Goal: Information Seeking & Learning: Learn about a topic

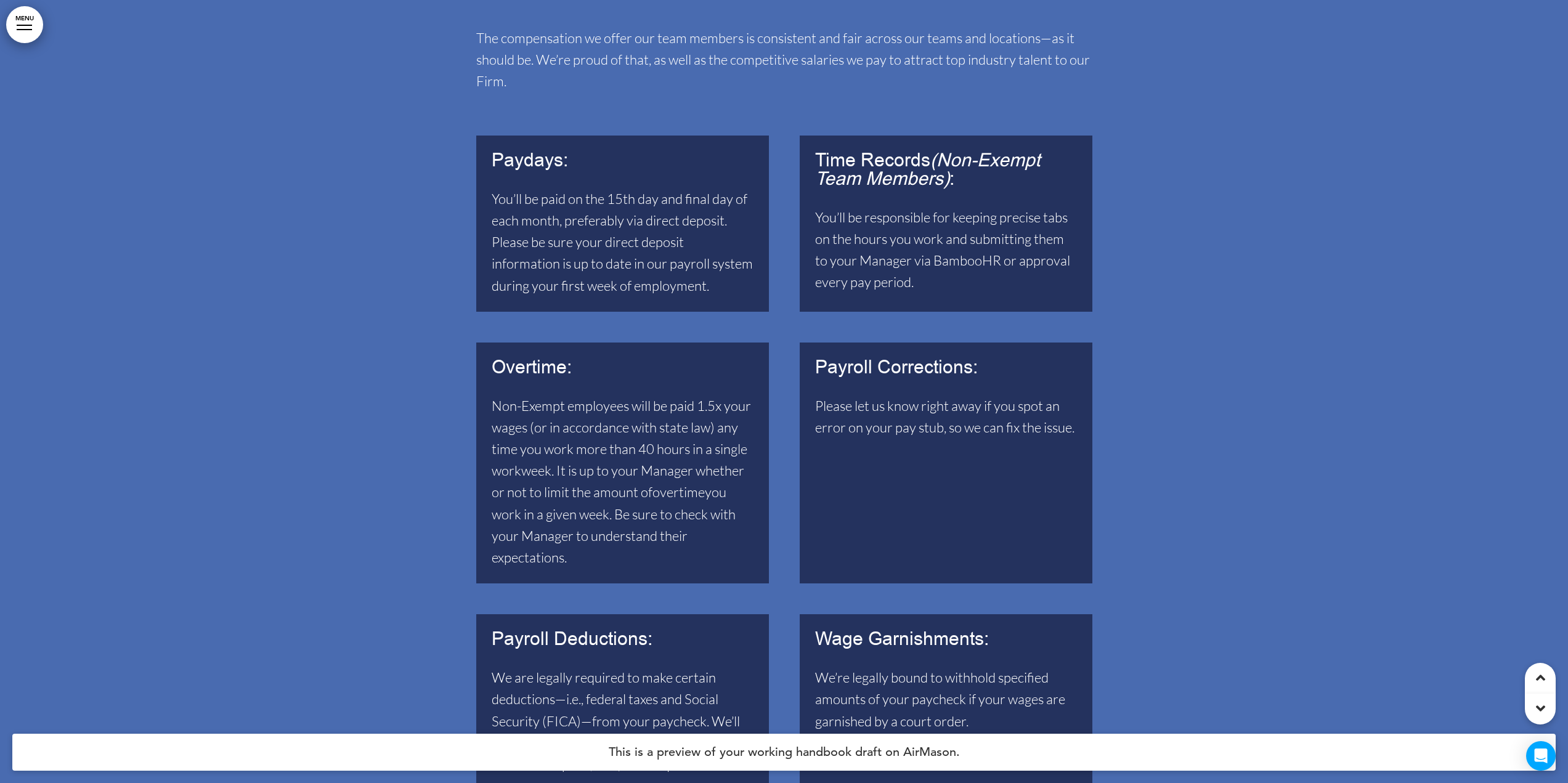
click at [604, 237] on span "You’ll be paid on the 15th day and final day of each month, preferably via dire…" at bounding box center [622, 242] width 261 height 104
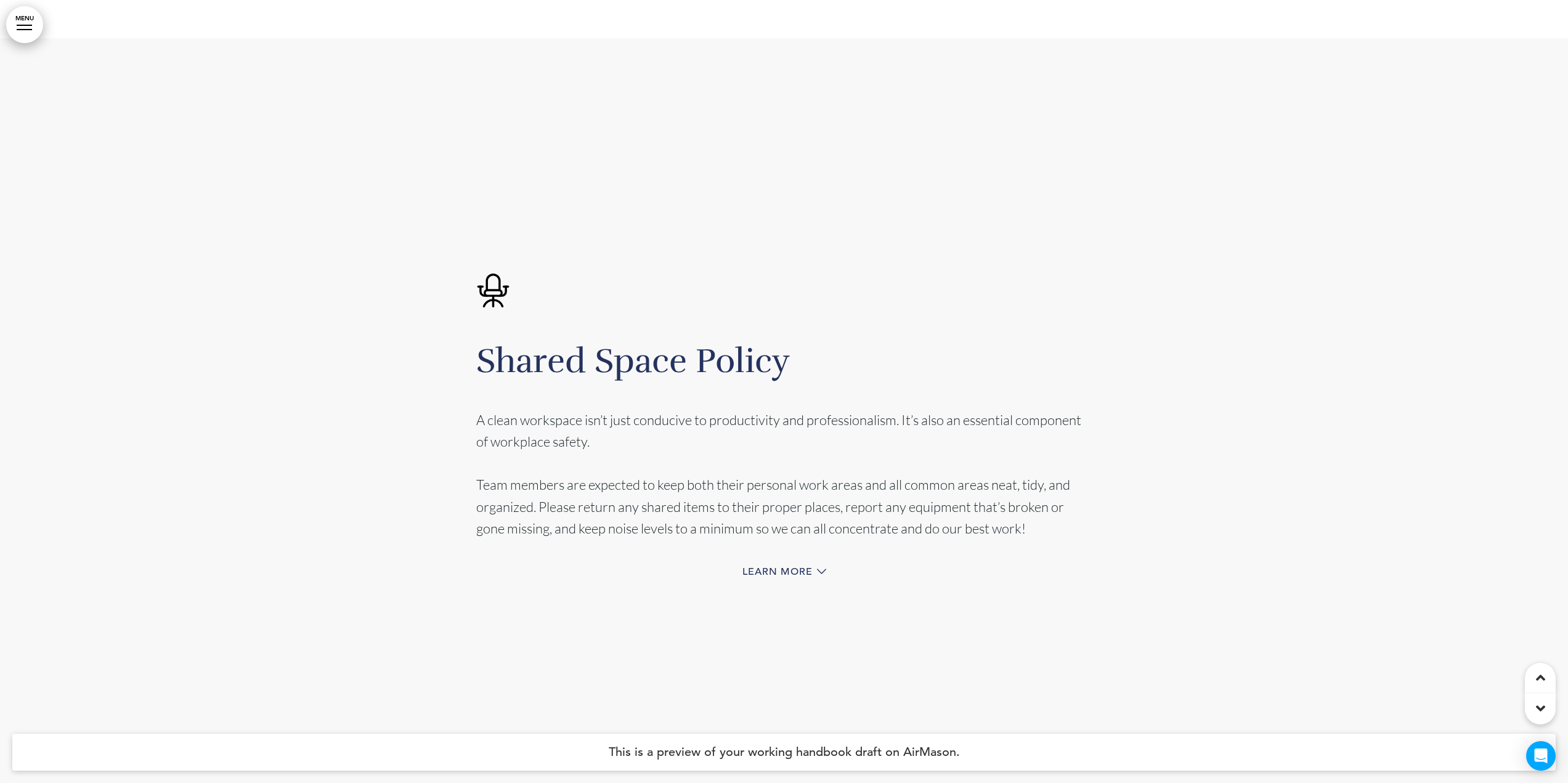
scroll to position [24481, 0]
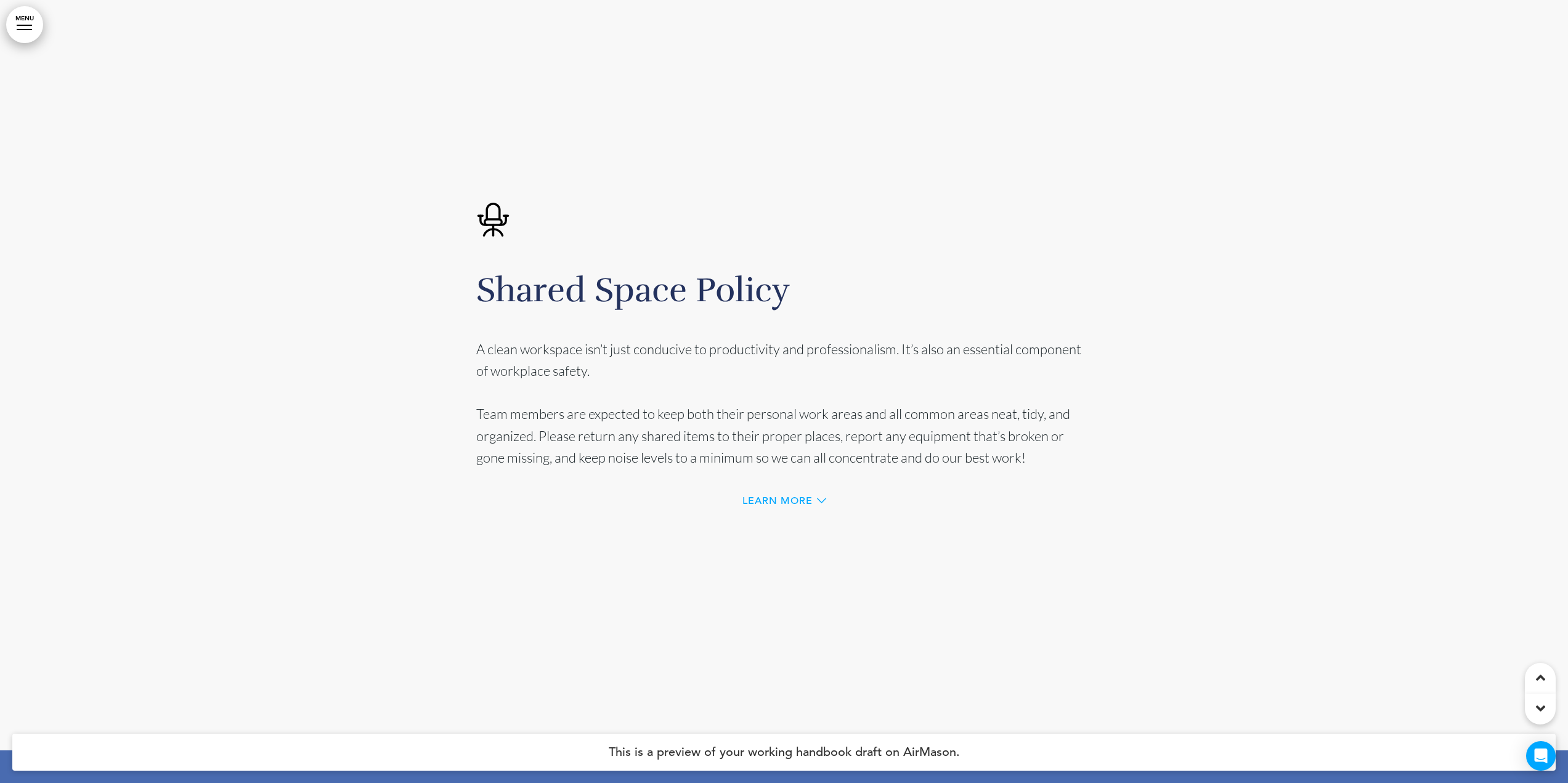
click at [790, 496] on span "Learn more" at bounding box center [778, 501] width 71 height 10
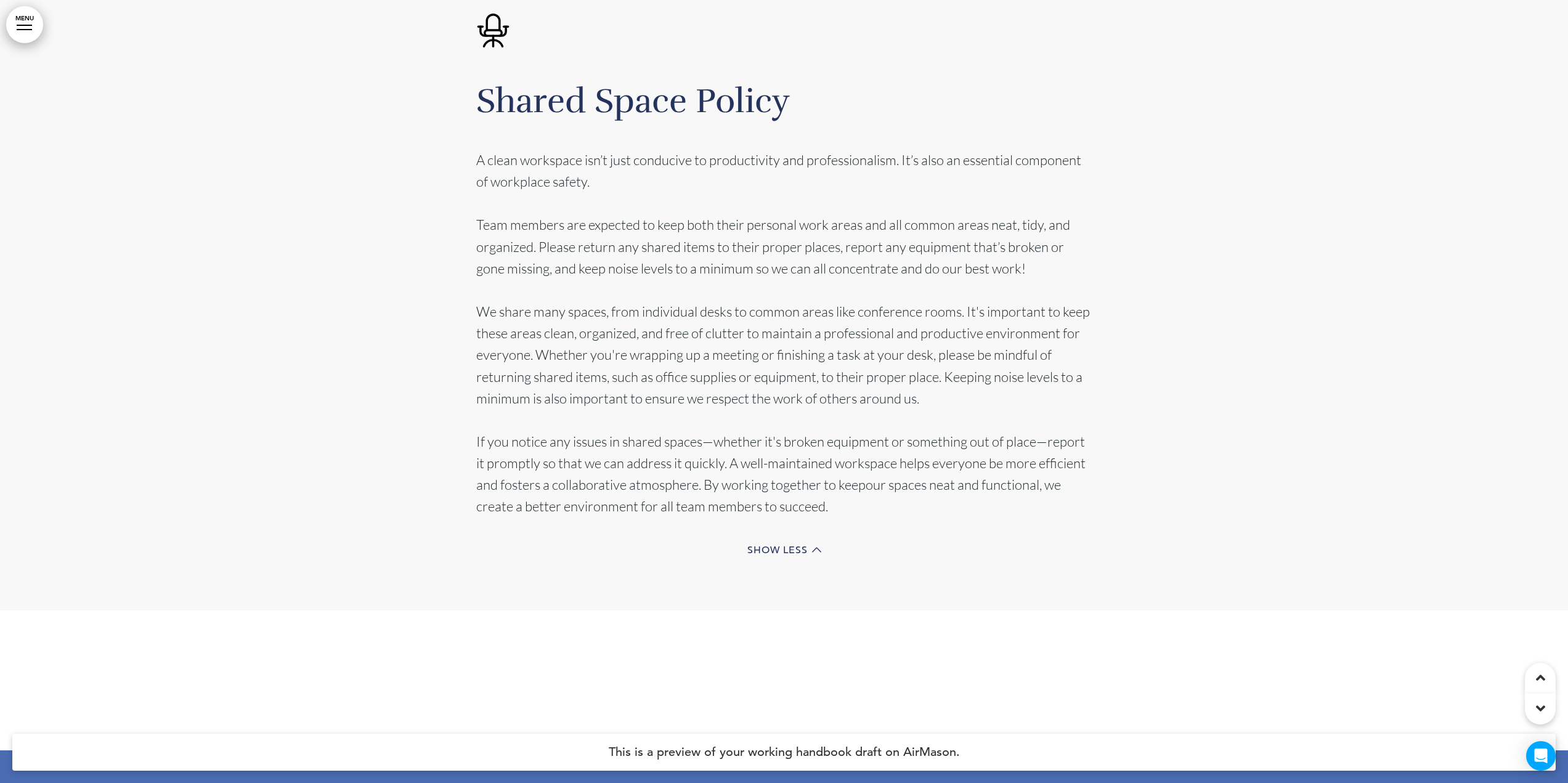
scroll to position [24362, 0]
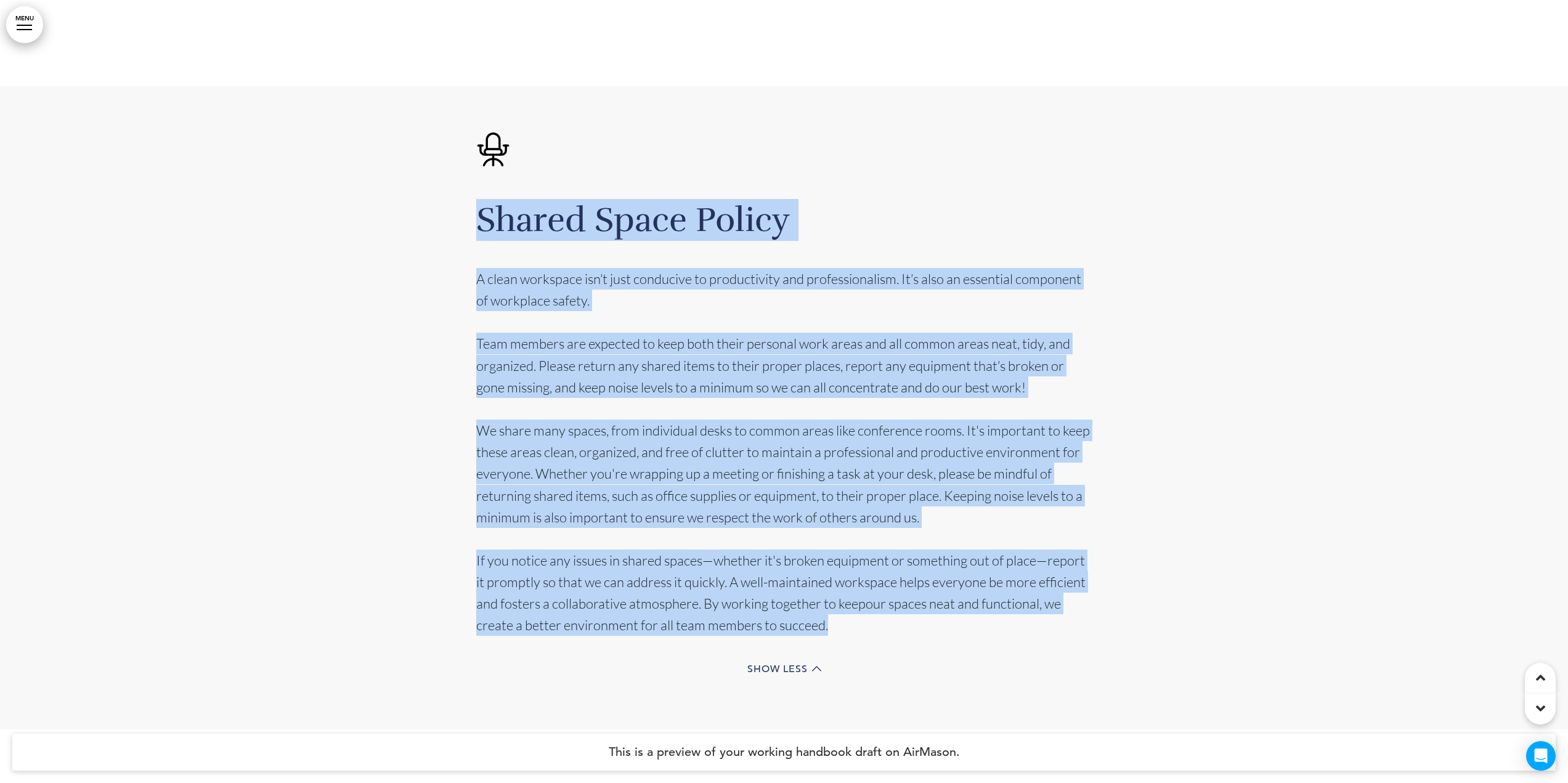
drag, startPoint x: 852, startPoint y: 604, endPoint x: 482, endPoint y: 190, distance: 555.2
click at [482, 190] on div "Shared Space Policy A clean workspace isn’t just conducive to productivity and …" at bounding box center [785, 408] width 616 height 643
copy div "Loremi Dolor Sitame C adipi elitseddo eiu’t inci utlaboree do magnaaliquae adm …"
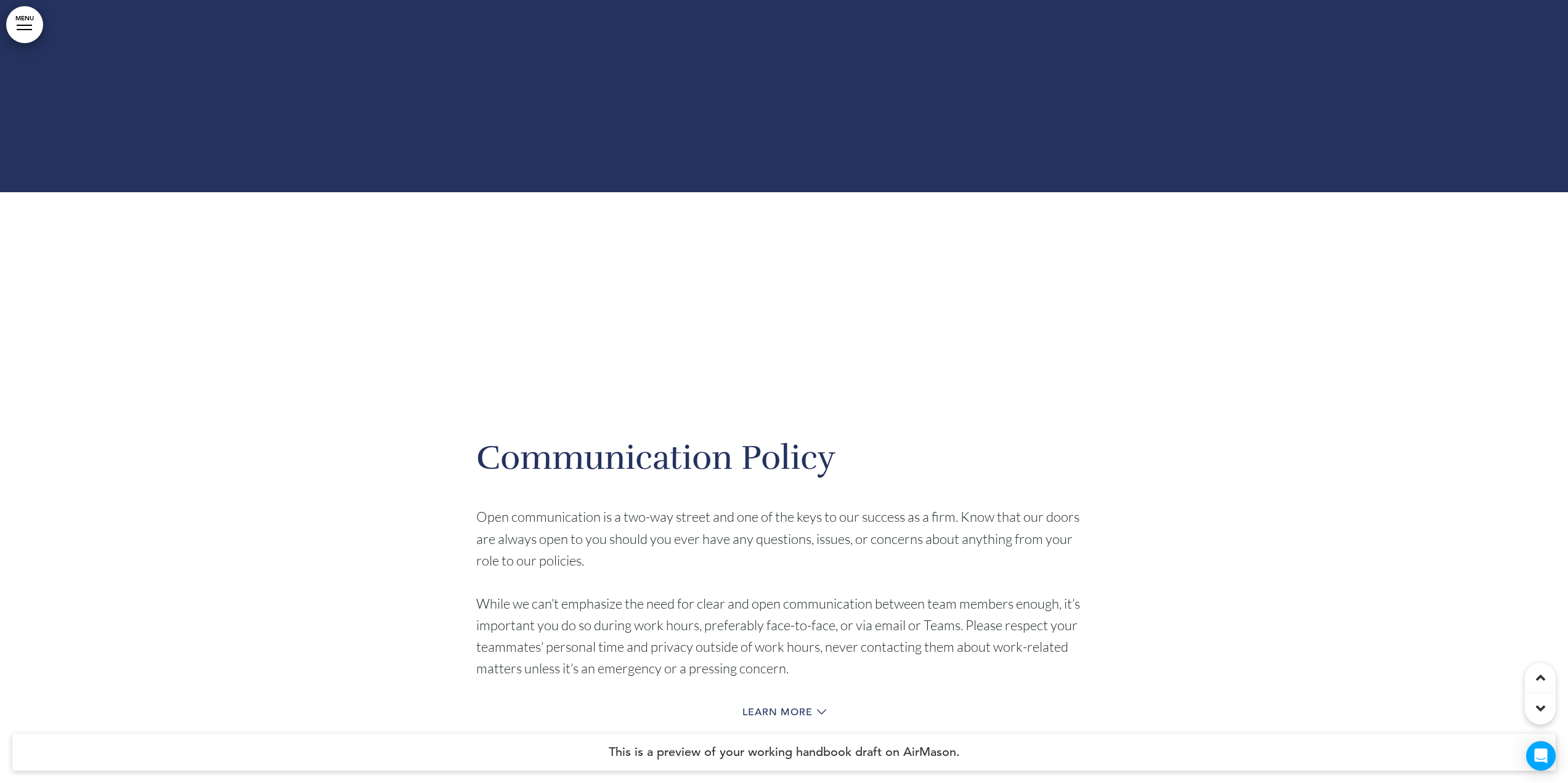
scroll to position [23438, 0]
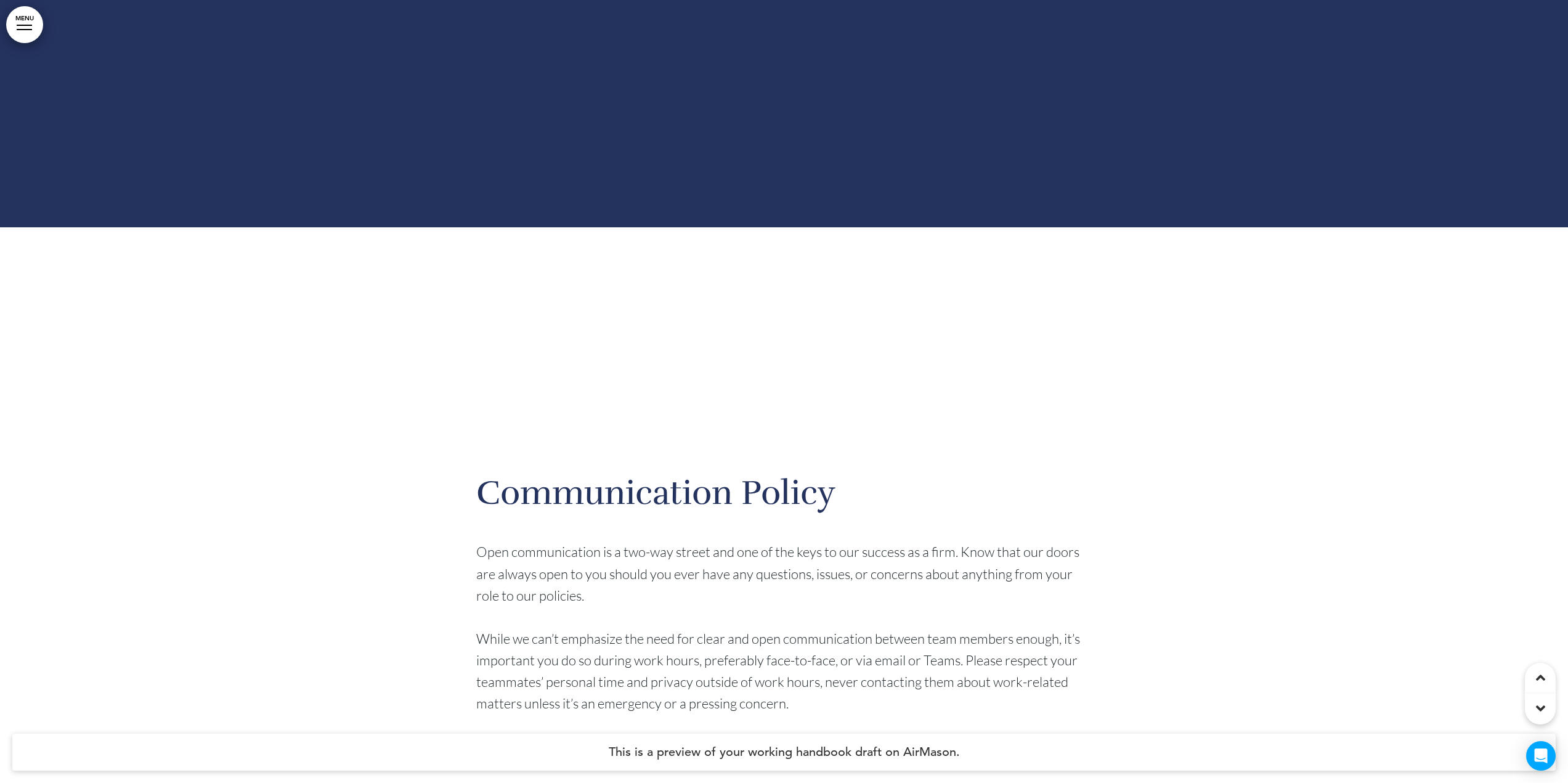
click at [616, 549] on p "Open communication is a two-way street and one of the keys to our success as a …" at bounding box center [785, 573] width 616 height 65
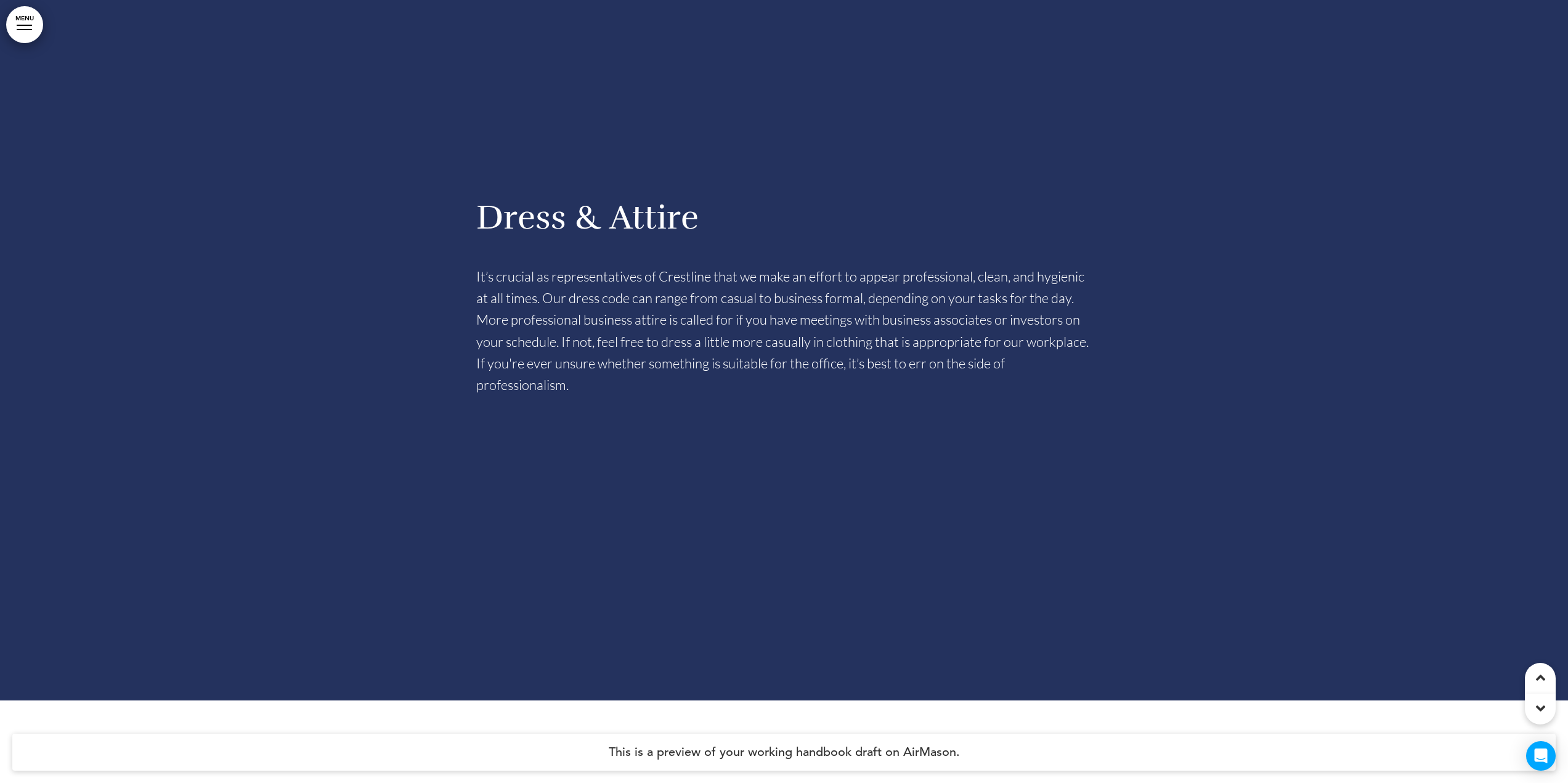
scroll to position [22884, 0]
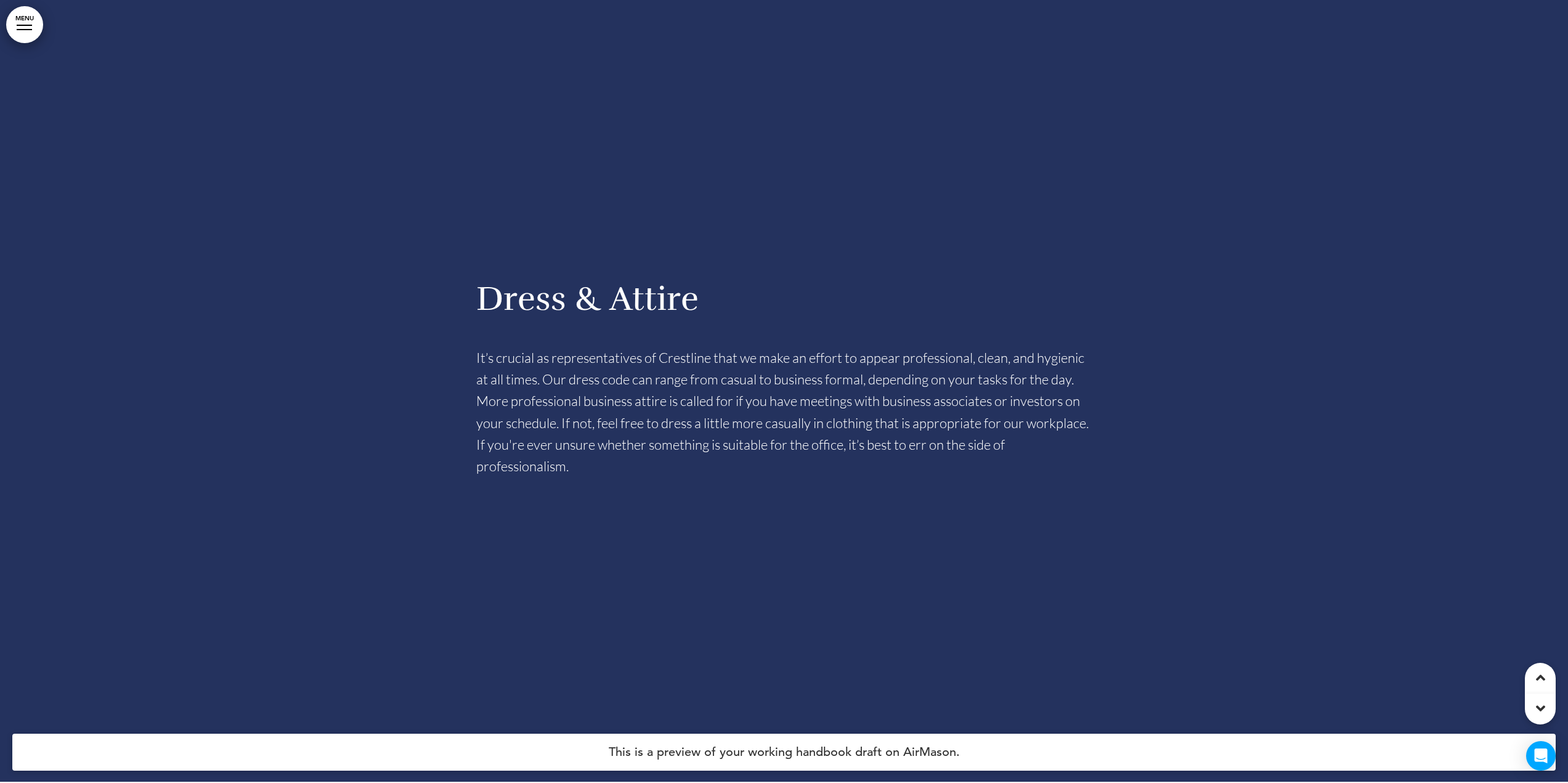
click at [643, 415] on span "It’s crucial as representatives of Crestline that we make an effort to appear p…" at bounding box center [783, 412] width 613 height 125
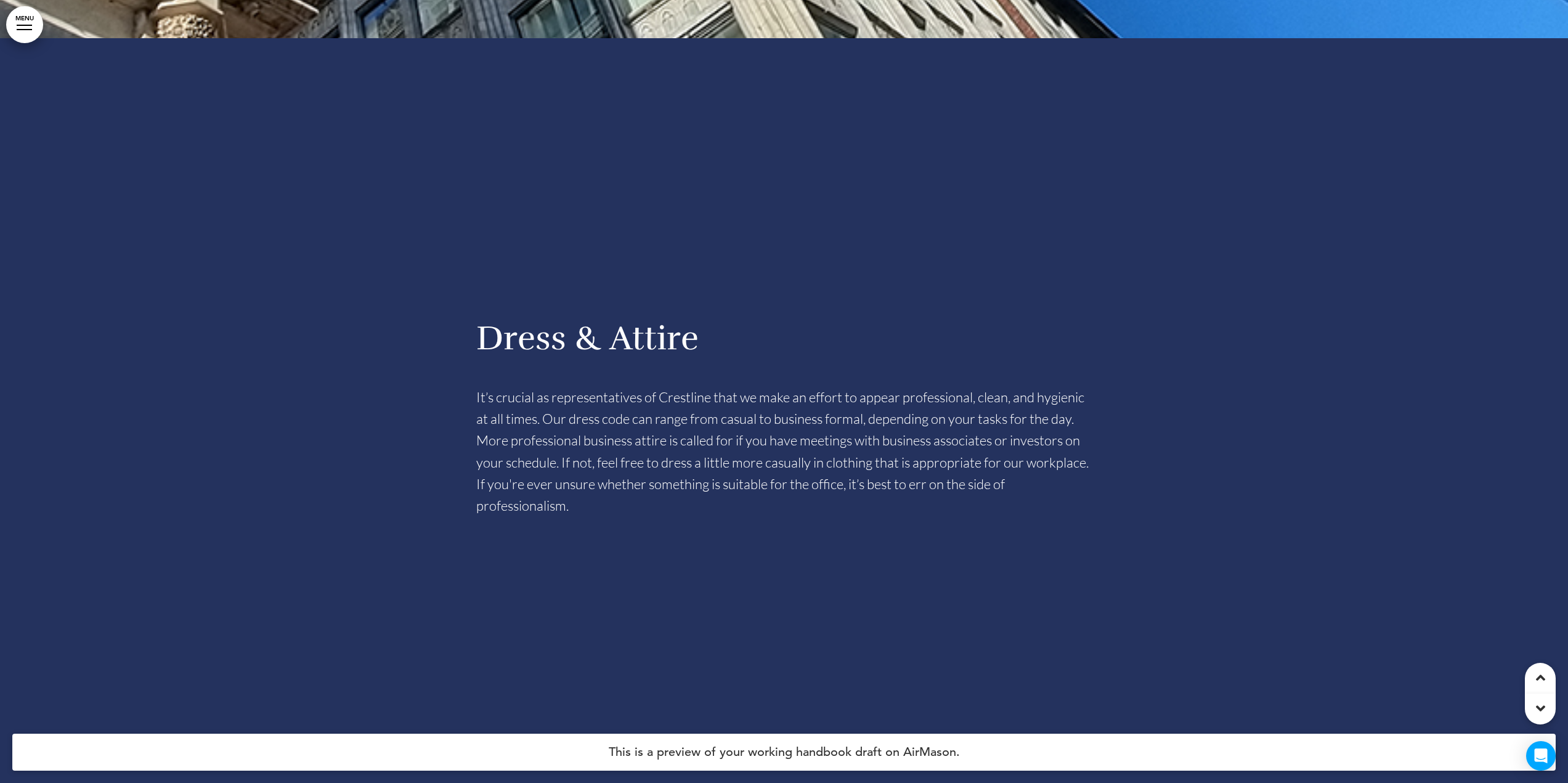
scroll to position [22822, 0]
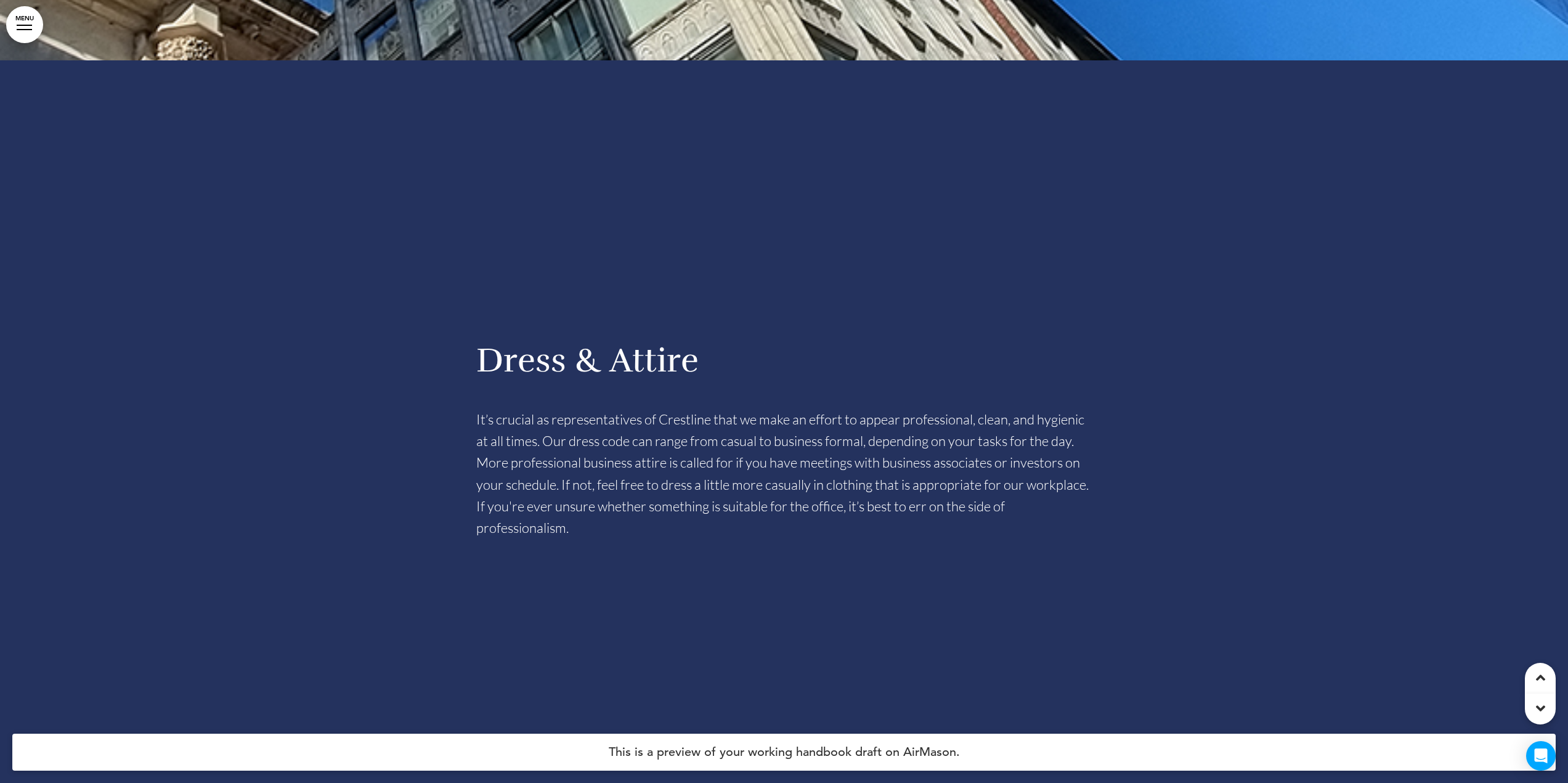
drag, startPoint x: 590, startPoint y: 506, endPoint x: 459, endPoint y: 326, distance: 222.6
click at [459, 326] on div "Dress & Attire It’s crucial as representatives of Crestline that we make an eff…" at bounding box center [784, 452] width 1568 height 783
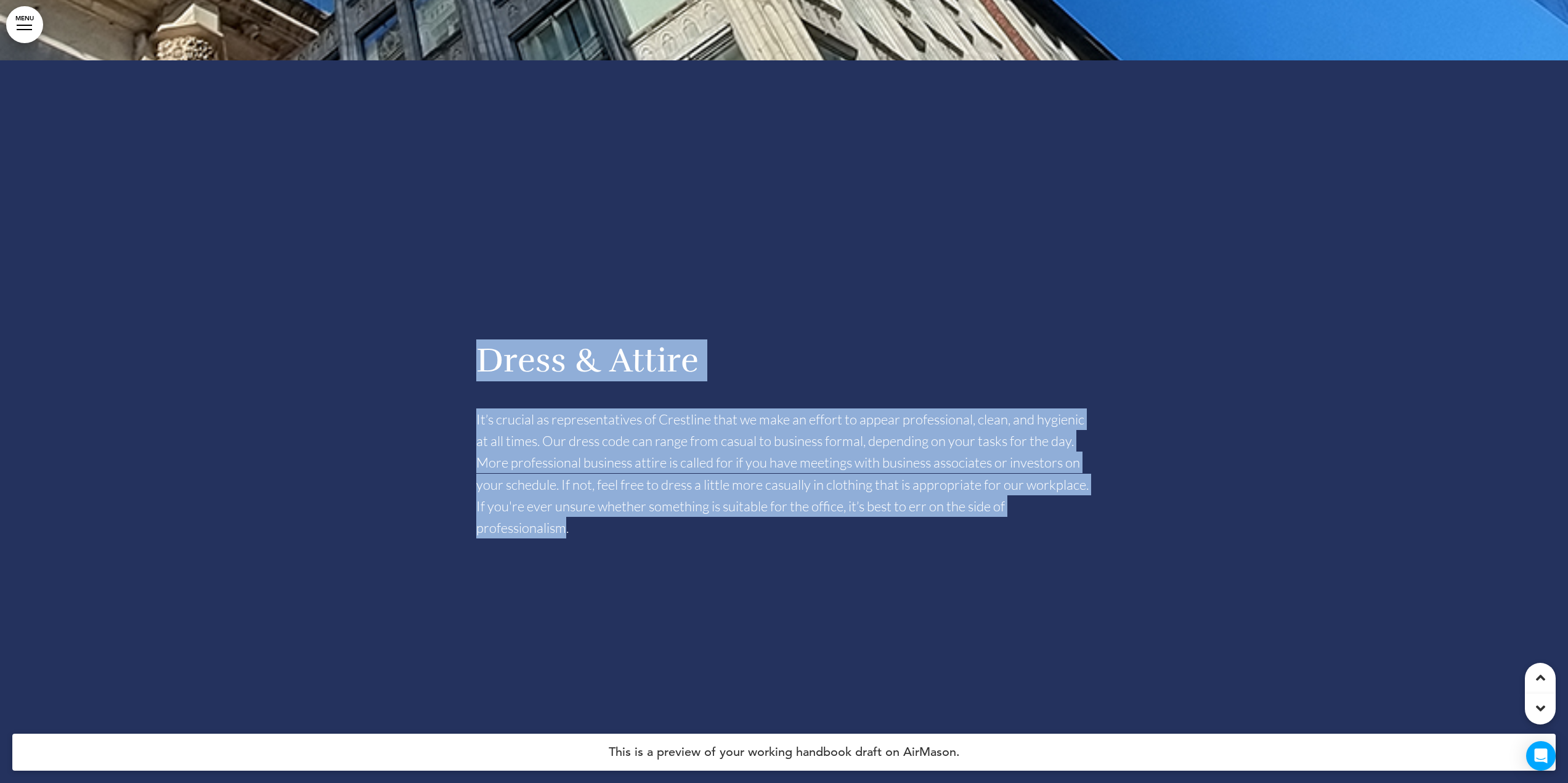
drag, startPoint x: 566, startPoint y: 505, endPoint x: 481, endPoint y: 344, distance: 182.1
click at [481, 344] on div "Dress & Attire It’s crucial as representatives of Crestline that we make an eff…" at bounding box center [785, 441] width 616 height 194
copy div "Dress & Attire It’s crucial as representatives of Crestline that we make an eff…"
click at [743, 422] on span "It’s crucial as representatives of Crestline that we make an effort to appear p…" at bounding box center [783, 474] width 613 height 125
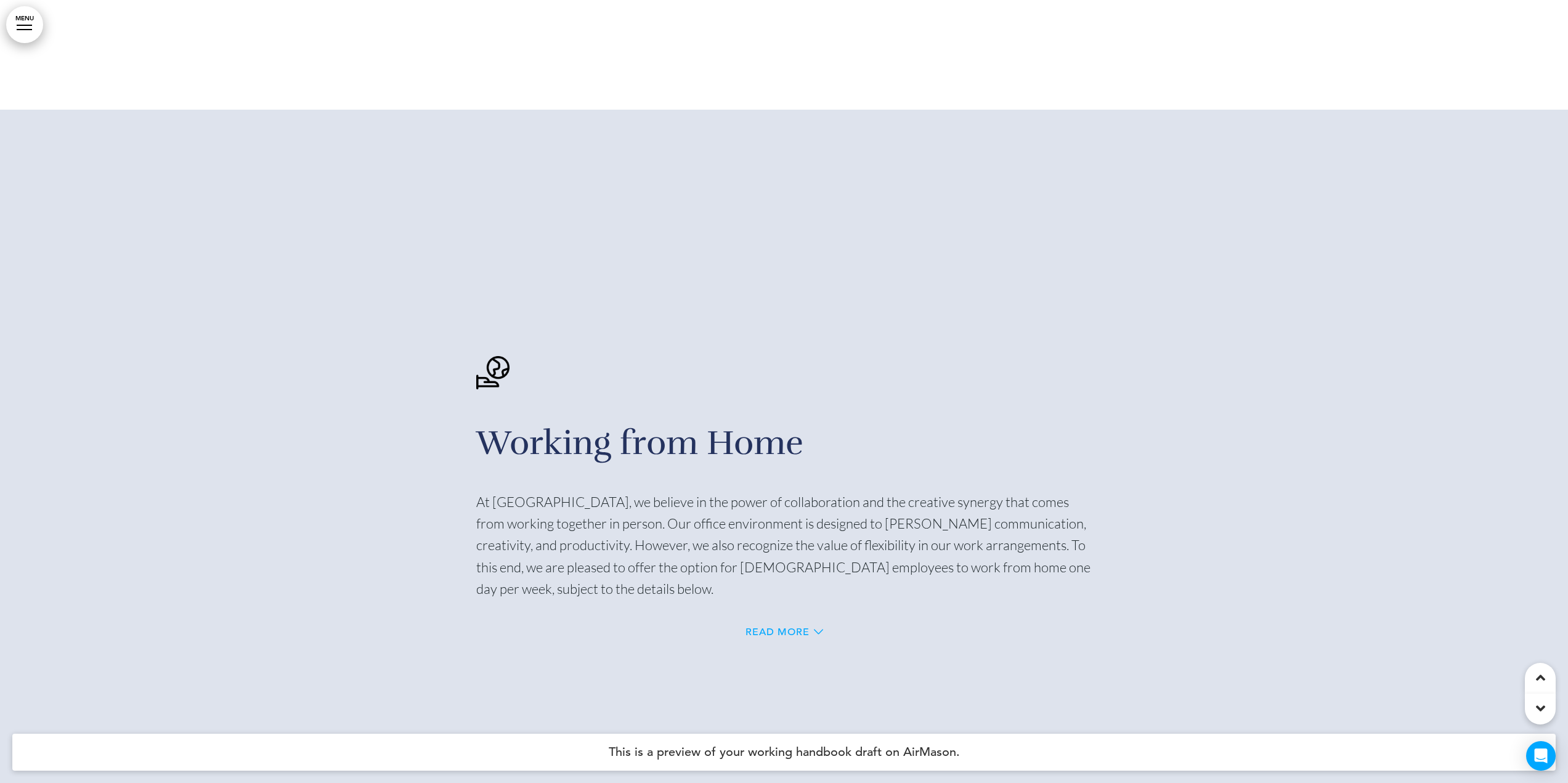
scroll to position [21221, 0]
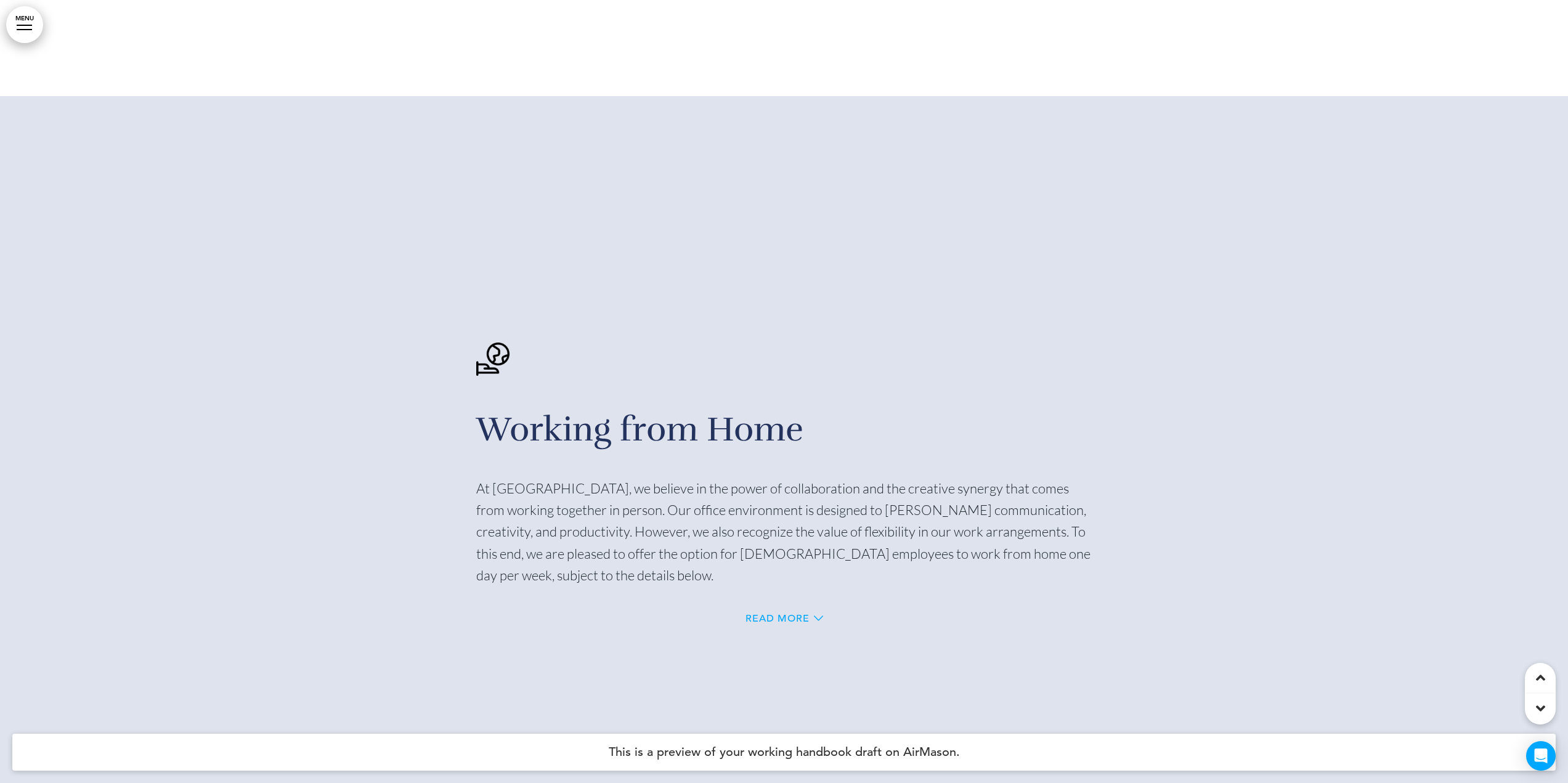
click at [801, 607] on div "Read More" at bounding box center [785, 620] width 616 height 25
click at [798, 613] on span "Read More" at bounding box center [778, 618] width 64 height 10
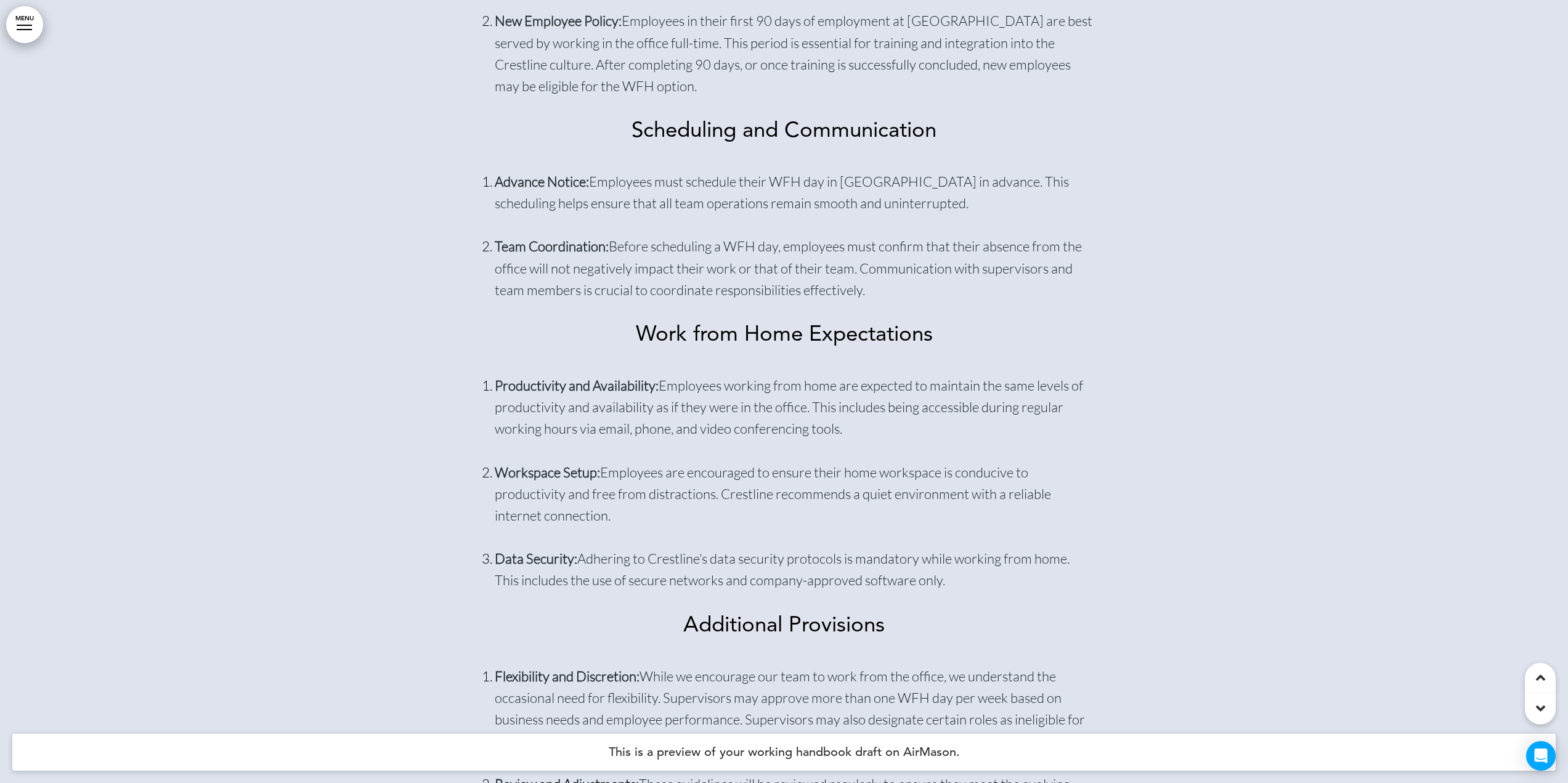
scroll to position [21714, 0]
